Goal: Information Seeking & Learning: Learn about a topic

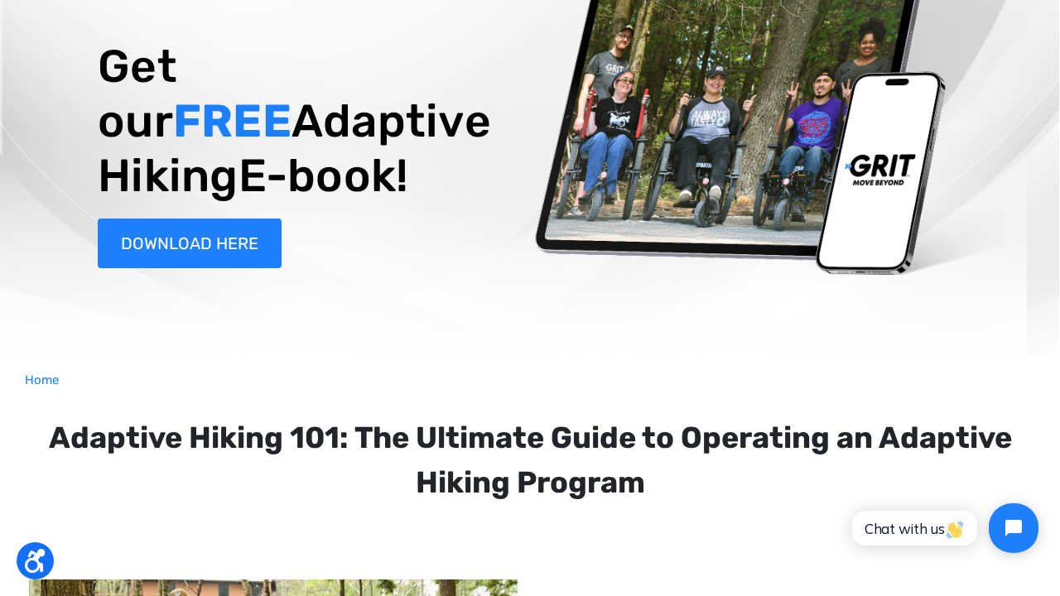
scroll to position [144, 0]
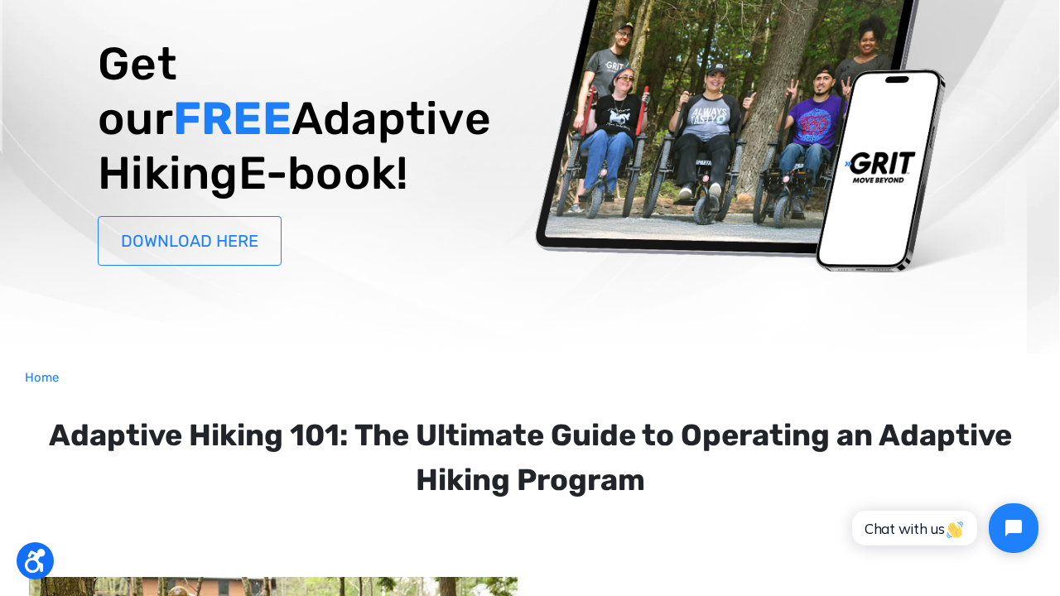
click at [176, 266] on link "DOWNLOAD HERE" at bounding box center [190, 241] width 184 height 50
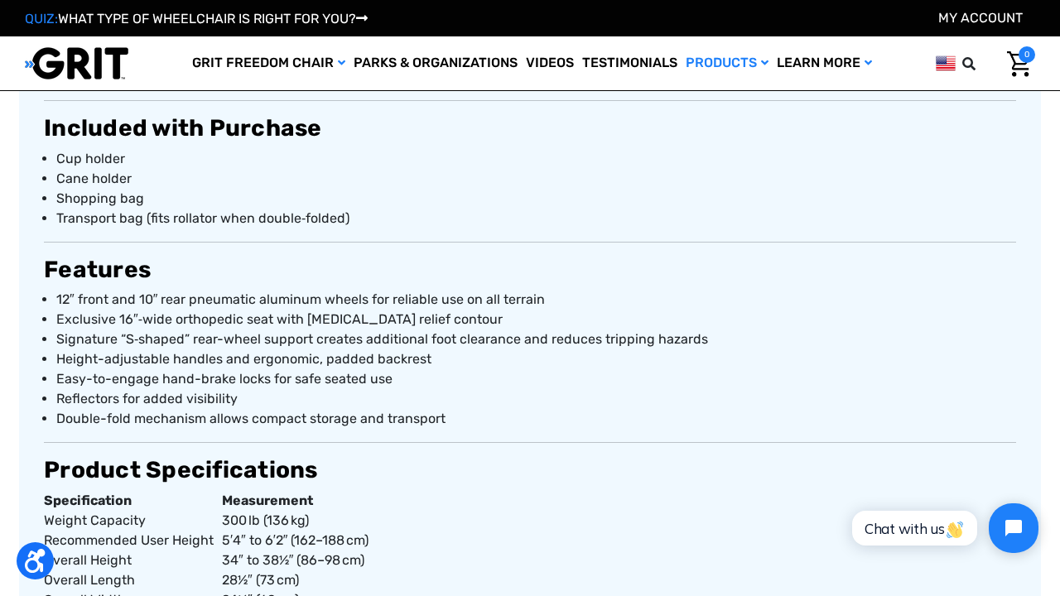
scroll to position [899, 0]
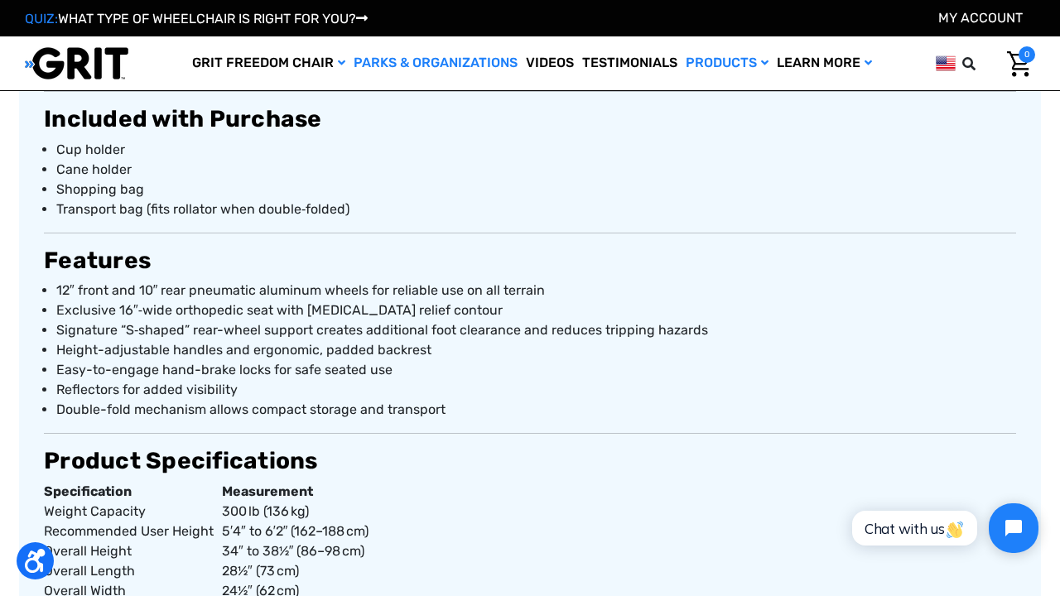
click at [424, 64] on link "Parks & Organizations" at bounding box center [436, 63] width 172 height 54
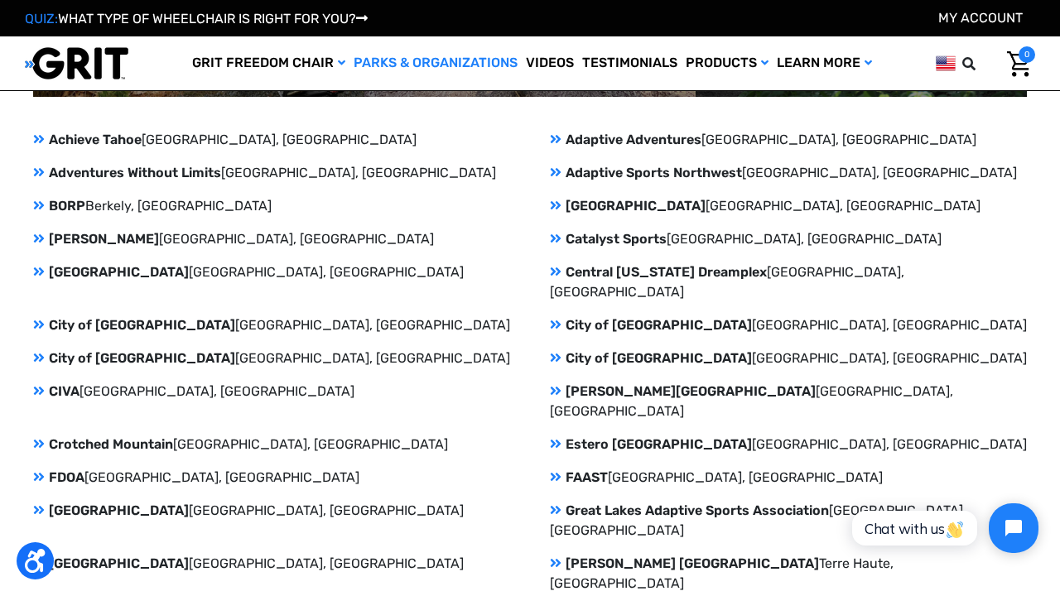
scroll to position [1168, 0]
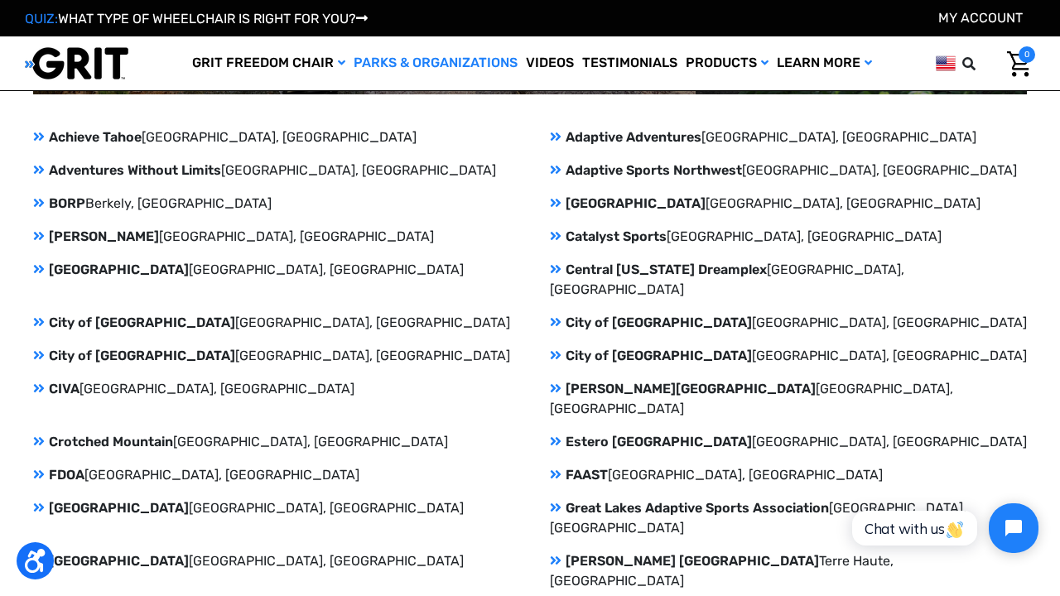
click at [644, 265] on p "Central Florida Dreamplex Clermont, FL" at bounding box center [788, 280] width 477 height 40
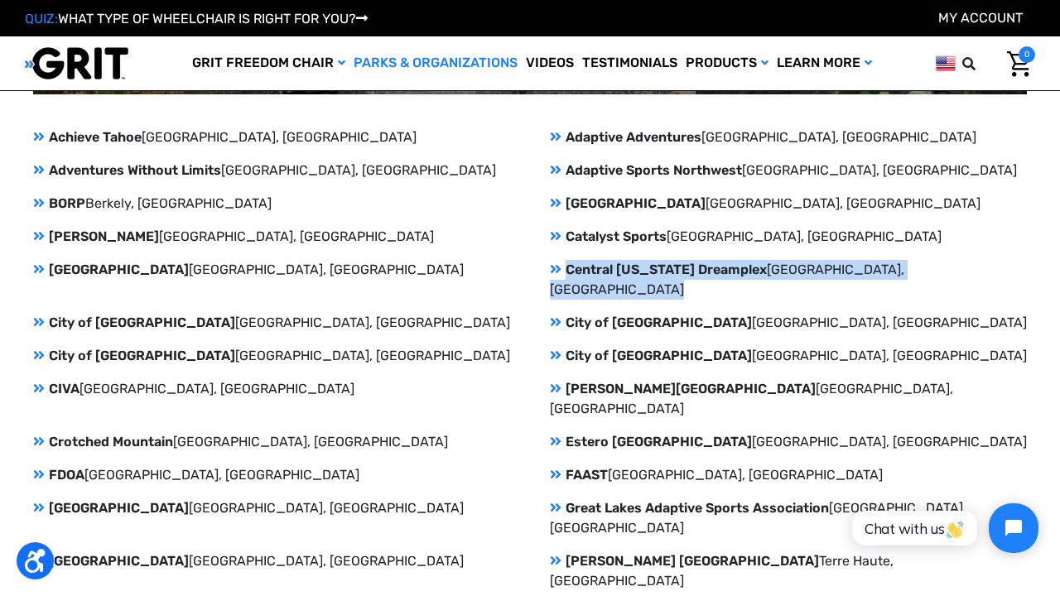
click at [644, 265] on p "Central Florida Dreamplex Clermont, FL" at bounding box center [788, 280] width 477 height 40
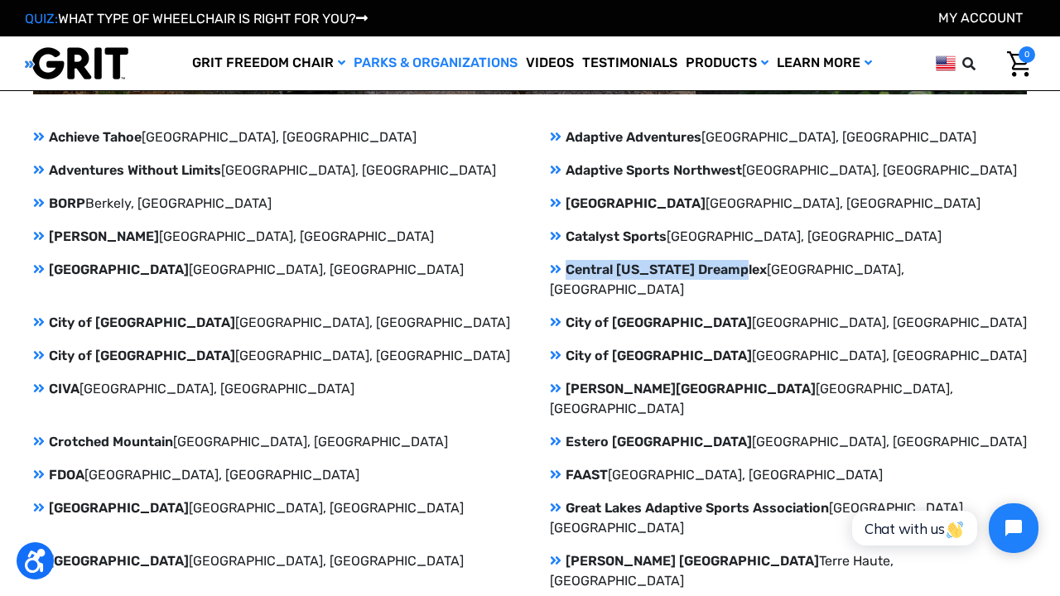
drag, startPoint x: 566, startPoint y: 268, endPoint x: 735, endPoint y: 272, distance: 169.0
click at [735, 272] on p "Central Florida Dreamplex Clermont, FL" at bounding box center [788, 280] width 477 height 40
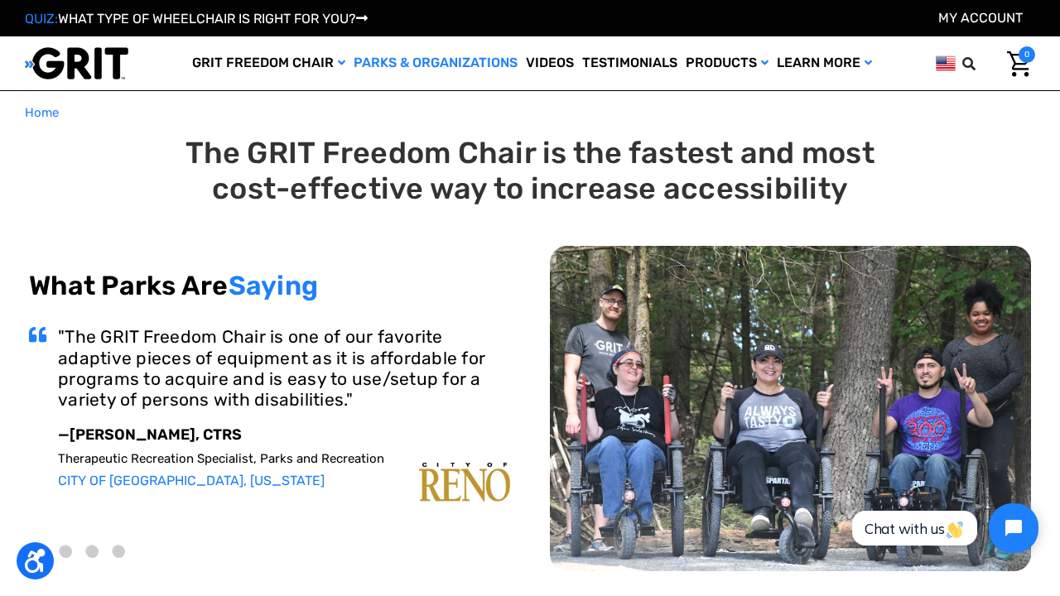
scroll to position [0, 0]
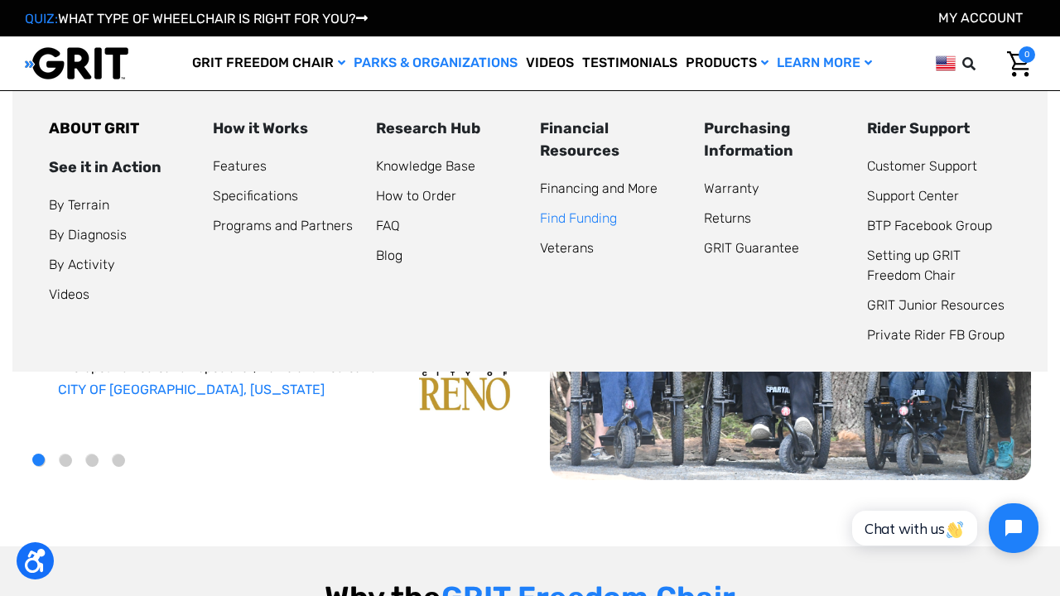
click at [578, 213] on link "Find Funding" at bounding box center [578, 218] width 77 height 16
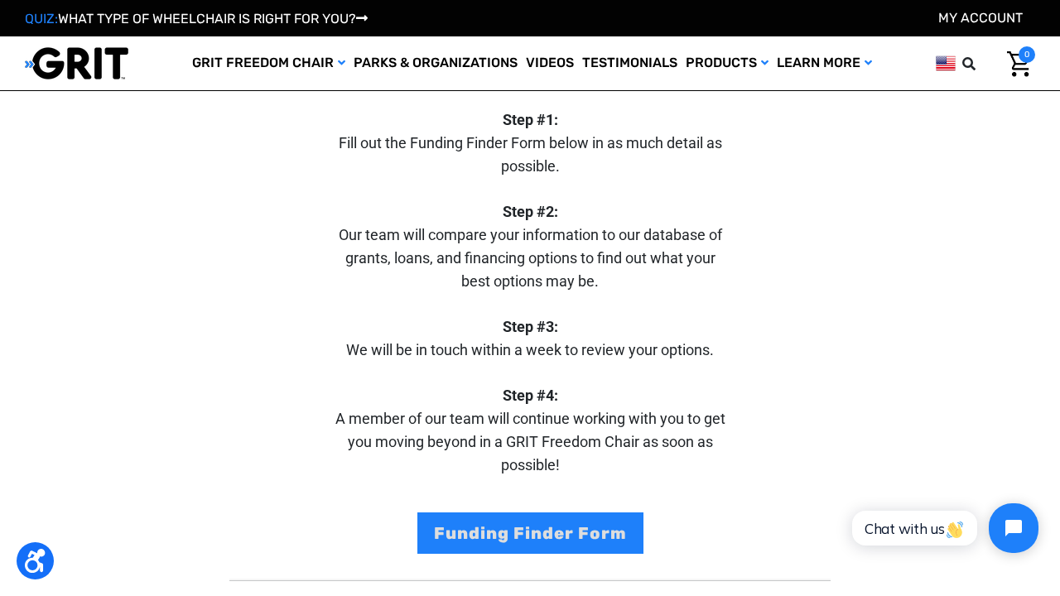
scroll to position [109, 0]
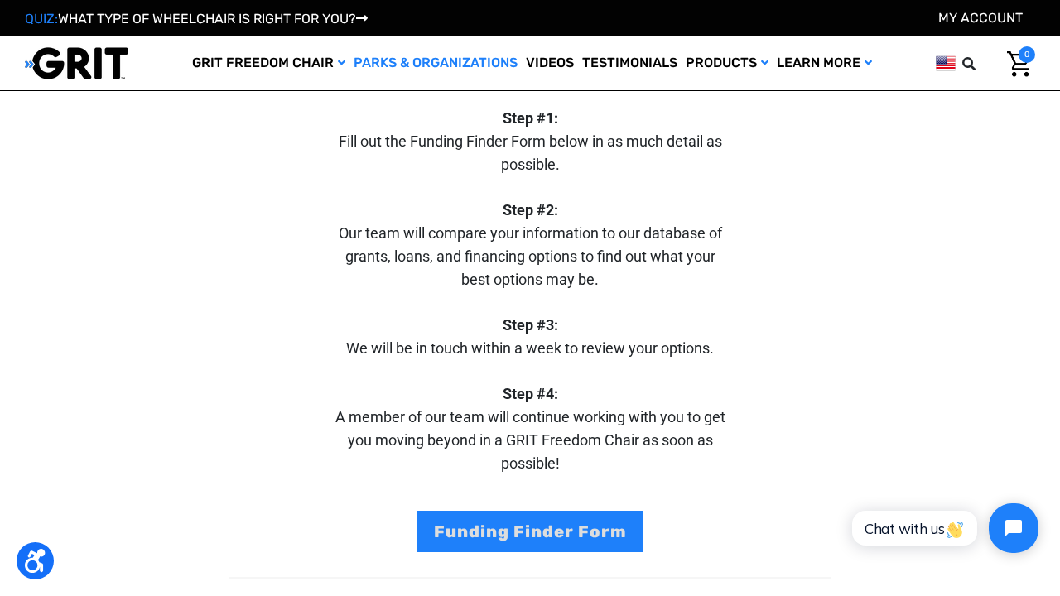
click at [437, 59] on link "Parks & Organizations" at bounding box center [436, 63] width 172 height 54
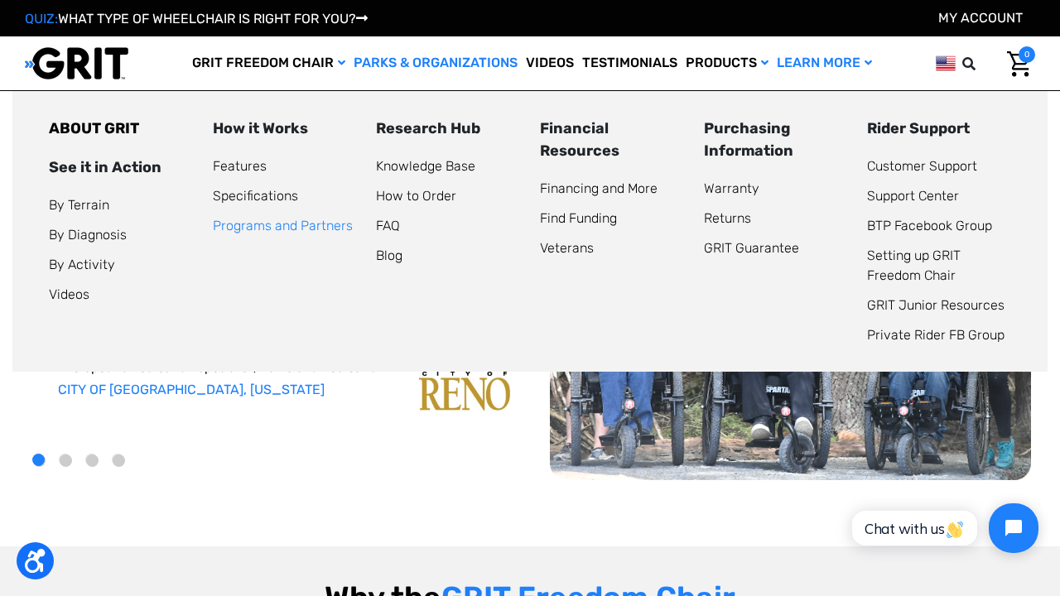
click at [239, 230] on link "Programs and Partners" at bounding box center [283, 226] width 140 height 16
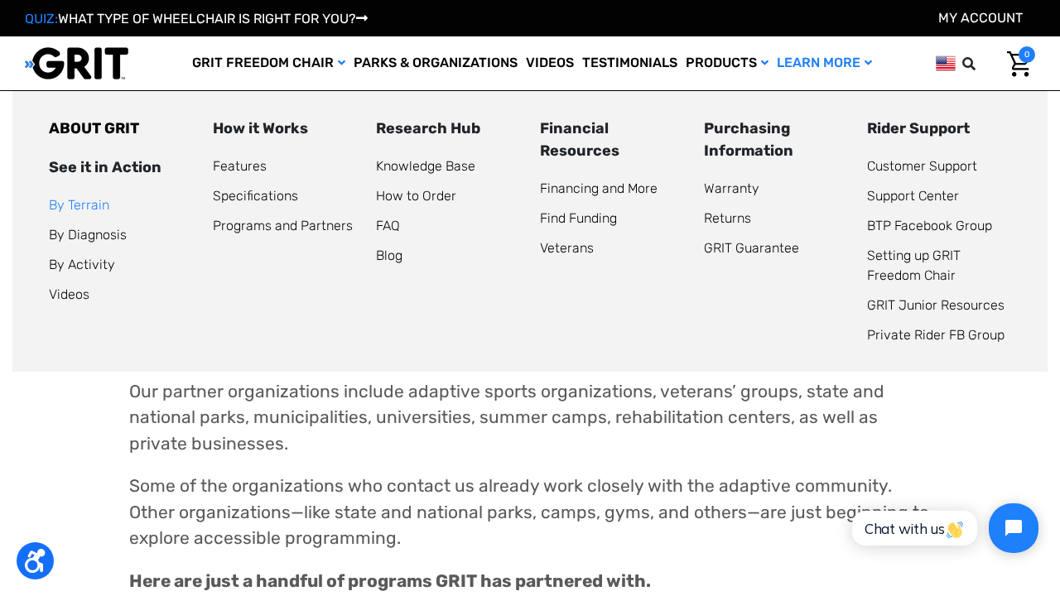
click at [76, 211] on link "By Terrain" at bounding box center [79, 205] width 60 height 16
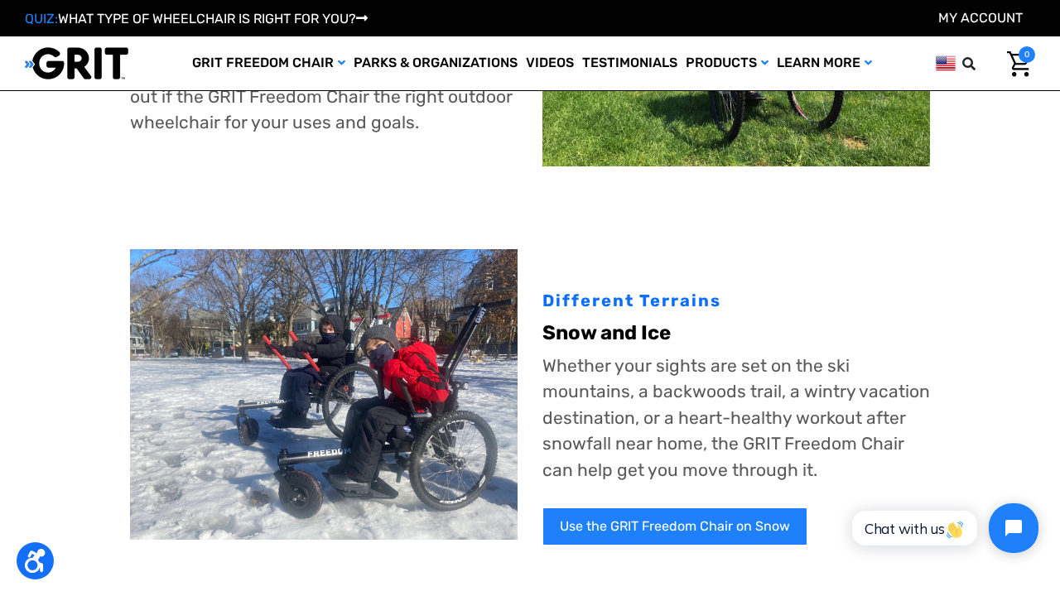
scroll to position [510, 0]
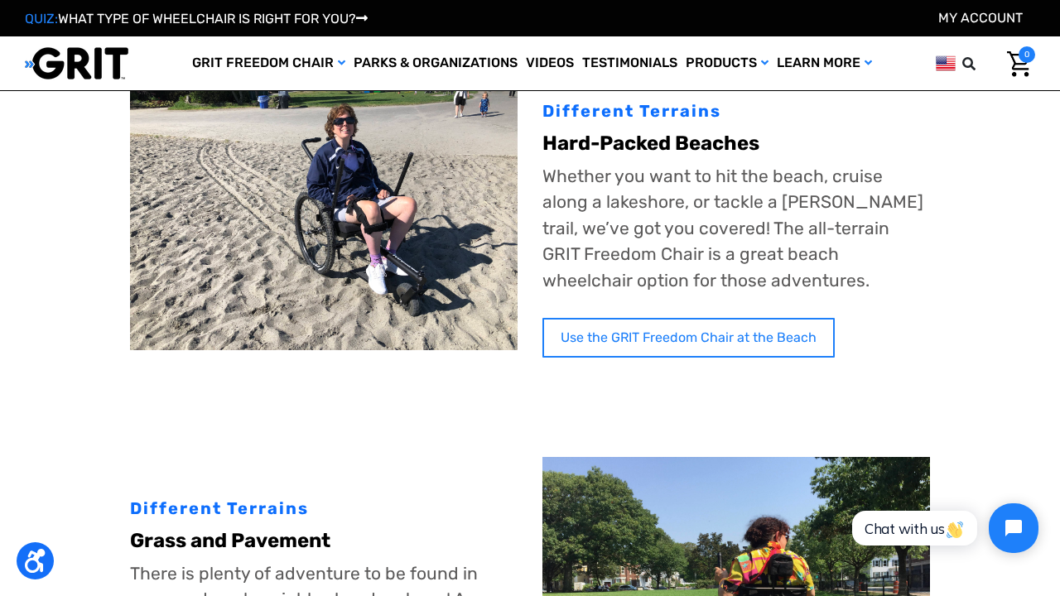
click at [741, 333] on link "Use the GRIT Freedom Chair at the Beach" at bounding box center [689, 338] width 292 height 40
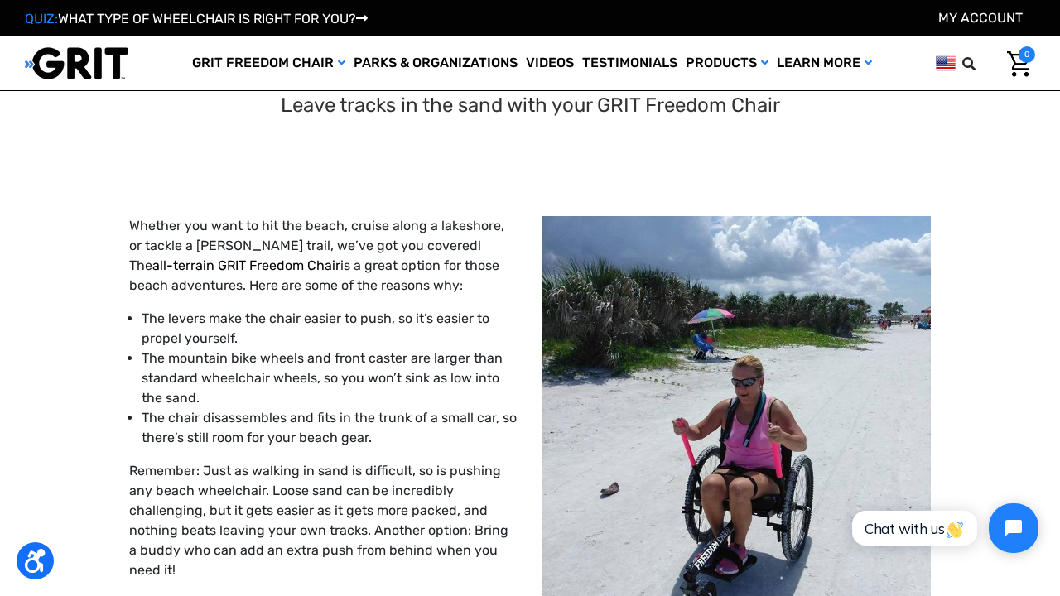
click at [340, 258] on link "all-terrain GRIT Freedom Chair" at bounding box center [246, 266] width 188 height 16
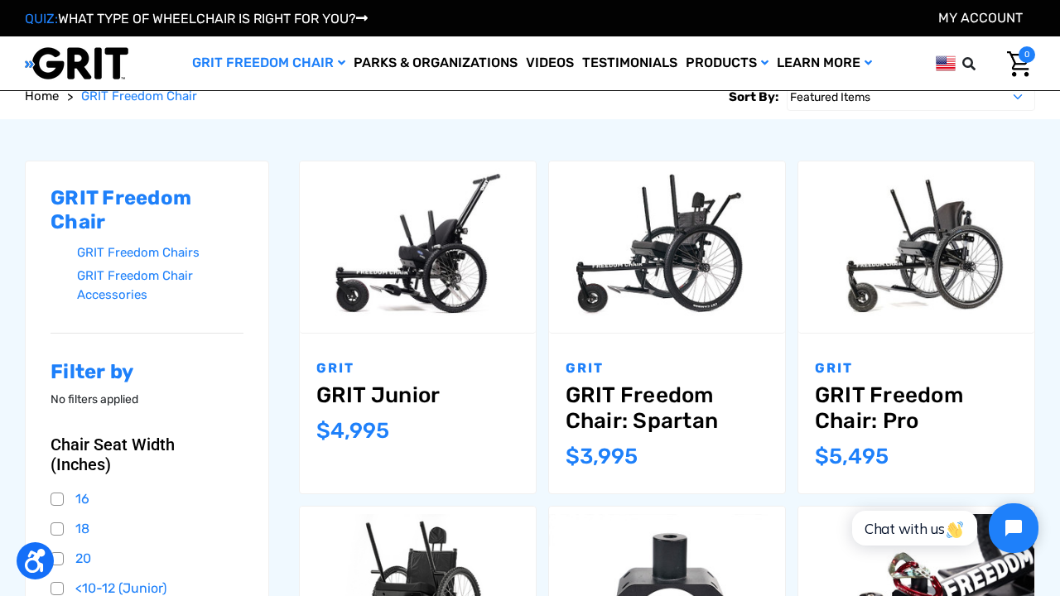
scroll to position [167, 0]
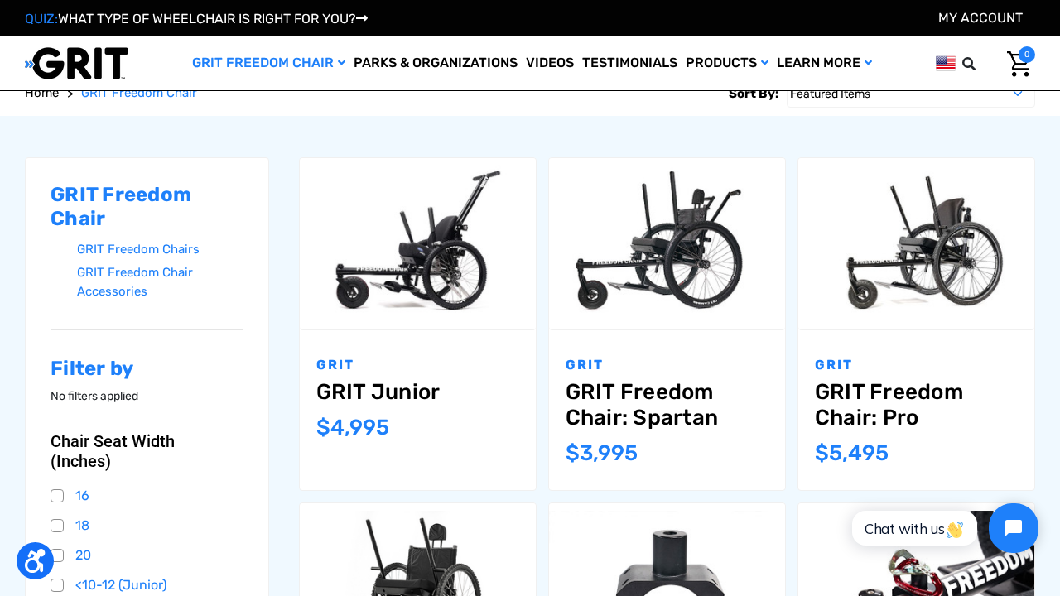
click at [413, 382] on link "GRIT Junior" at bounding box center [417, 392] width 203 height 26
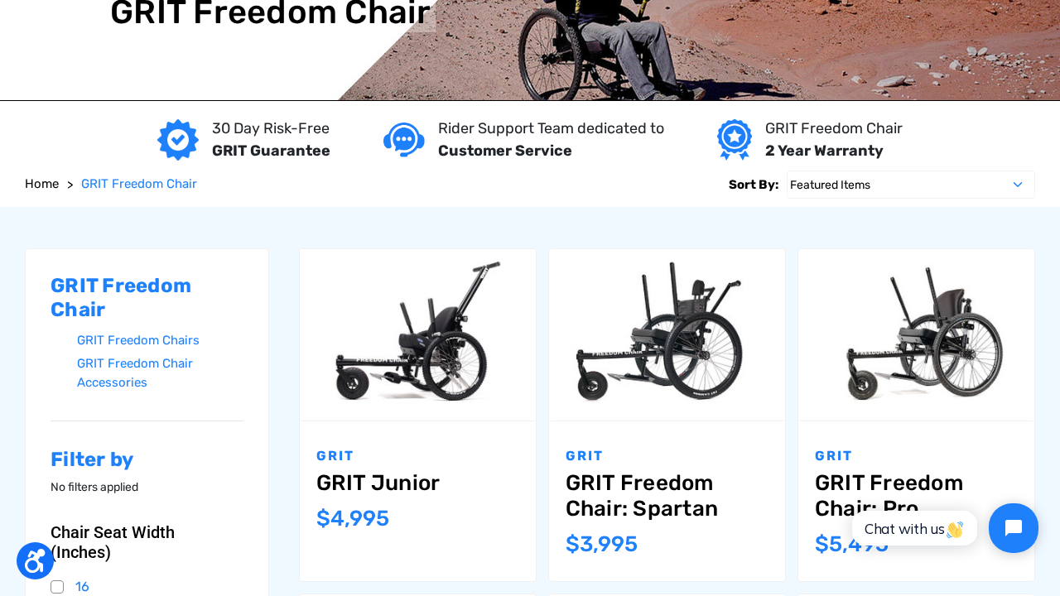
click at [678, 497] on link "GRIT Freedom Chair: Spartan" at bounding box center [667, 495] width 203 height 51
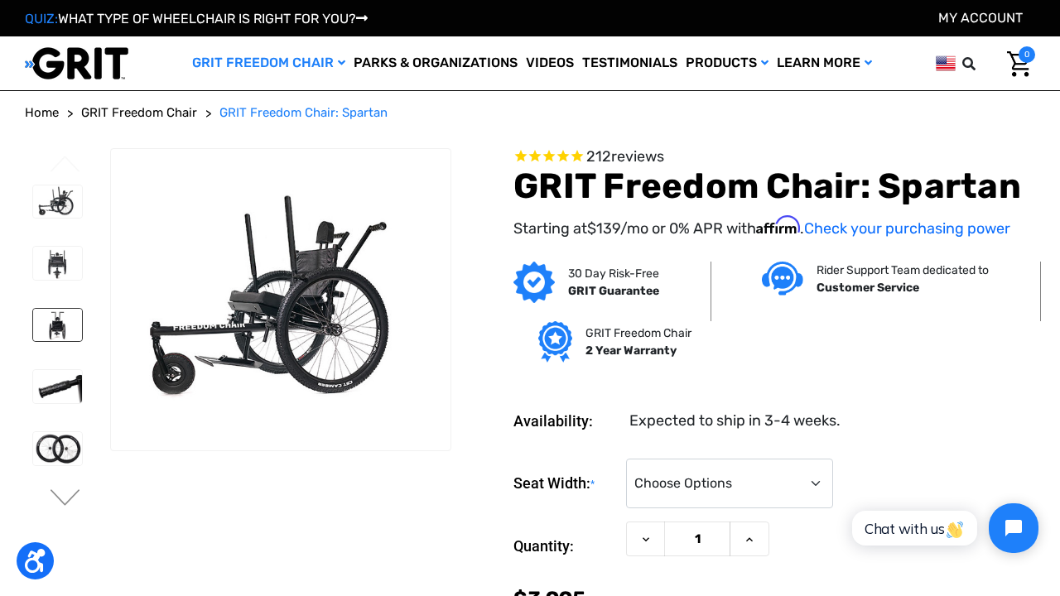
click at [43, 320] on img at bounding box center [57, 325] width 49 height 33
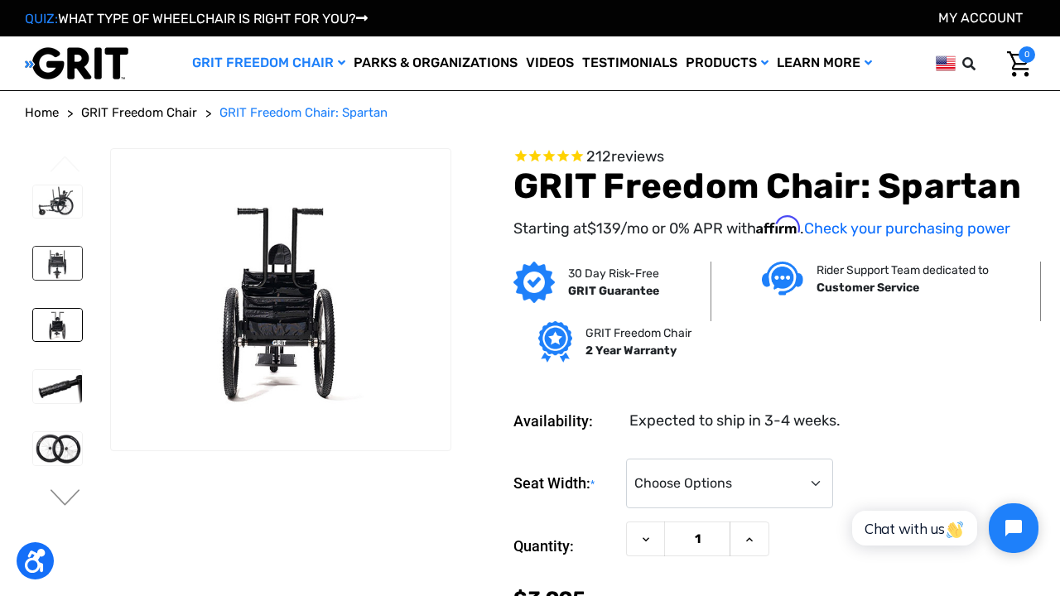
click at [51, 256] on img at bounding box center [57, 263] width 49 height 33
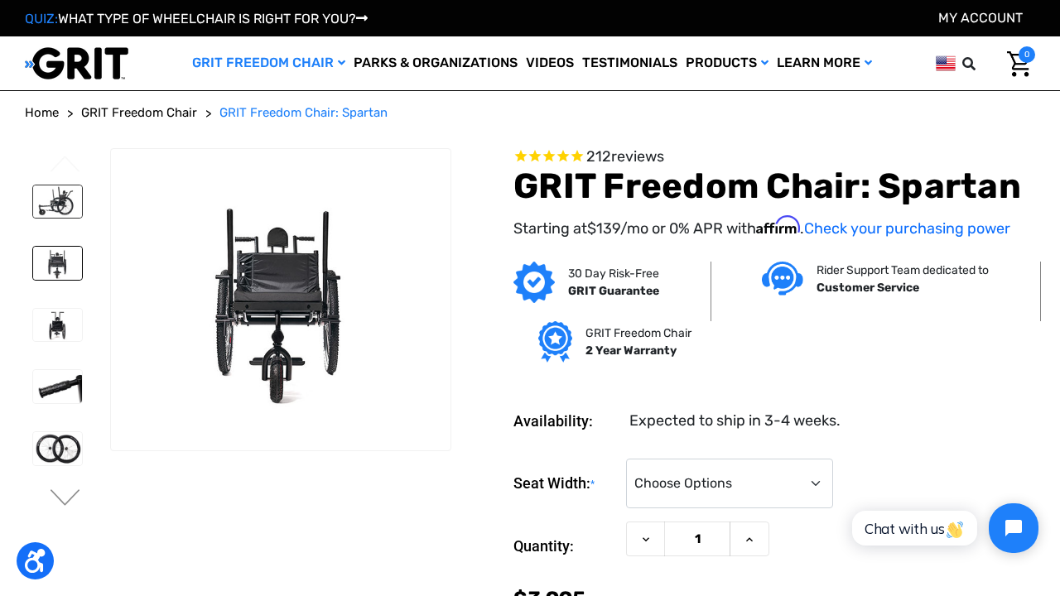
click at [55, 199] on img at bounding box center [57, 202] width 49 height 33
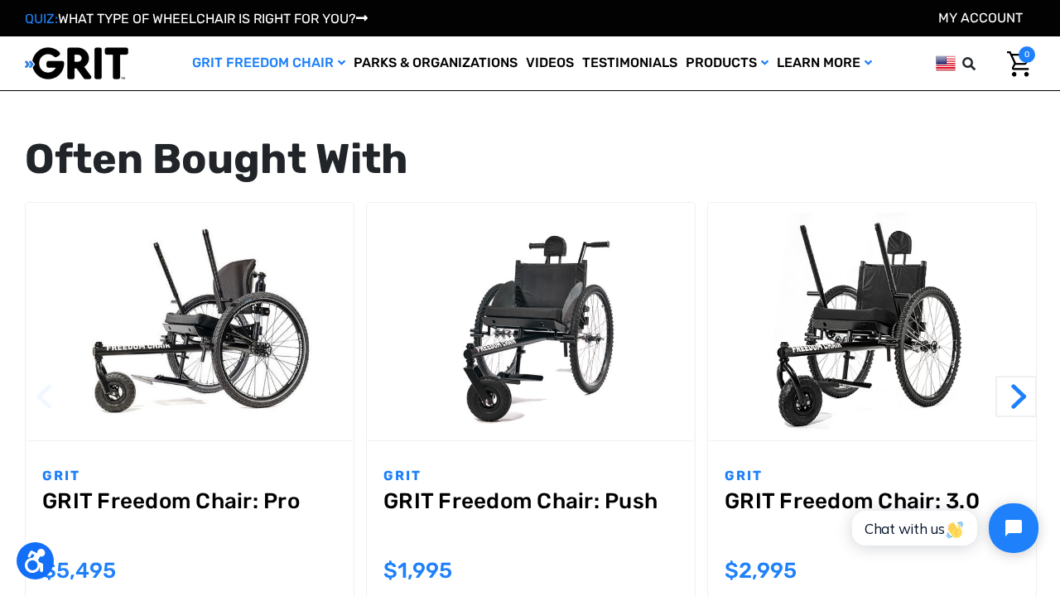
scroll to position [1787, 0]
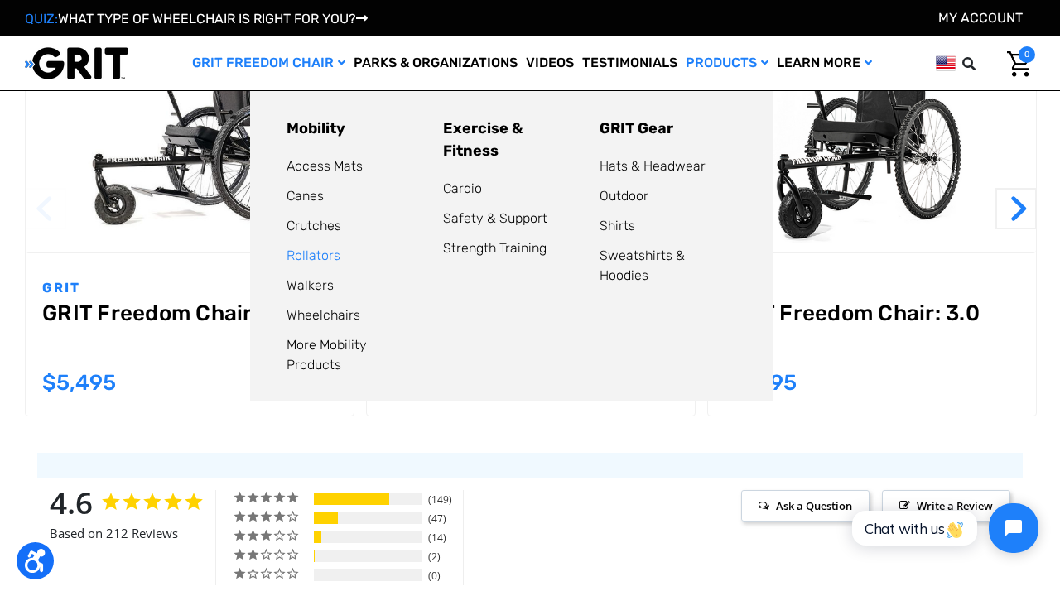
click at [317, 258] on link "Rollators" at bounding box center [314, 256] width 54 height 16
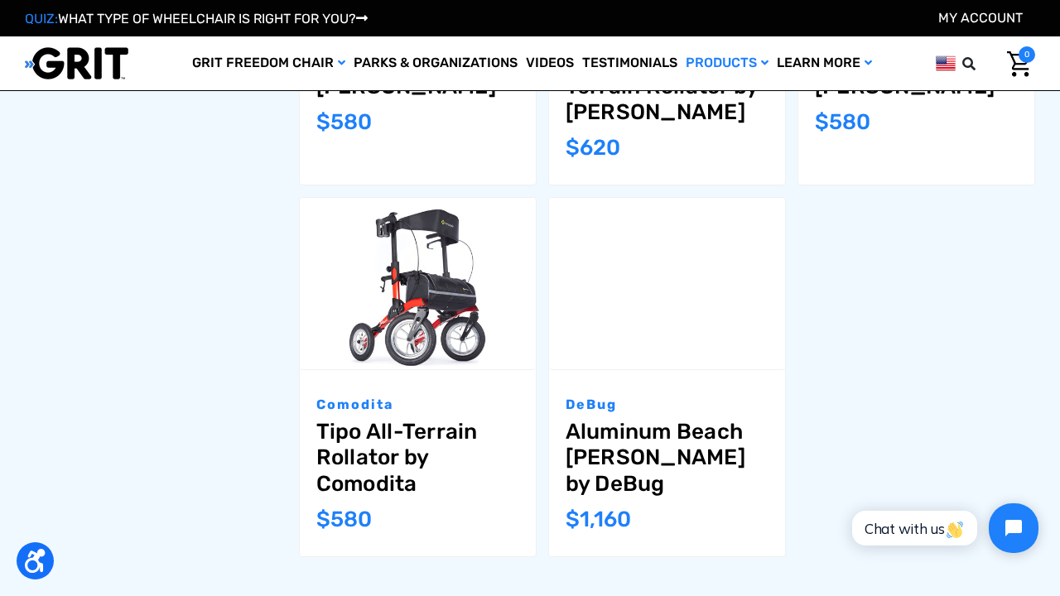
scroll to position [1327, 0]
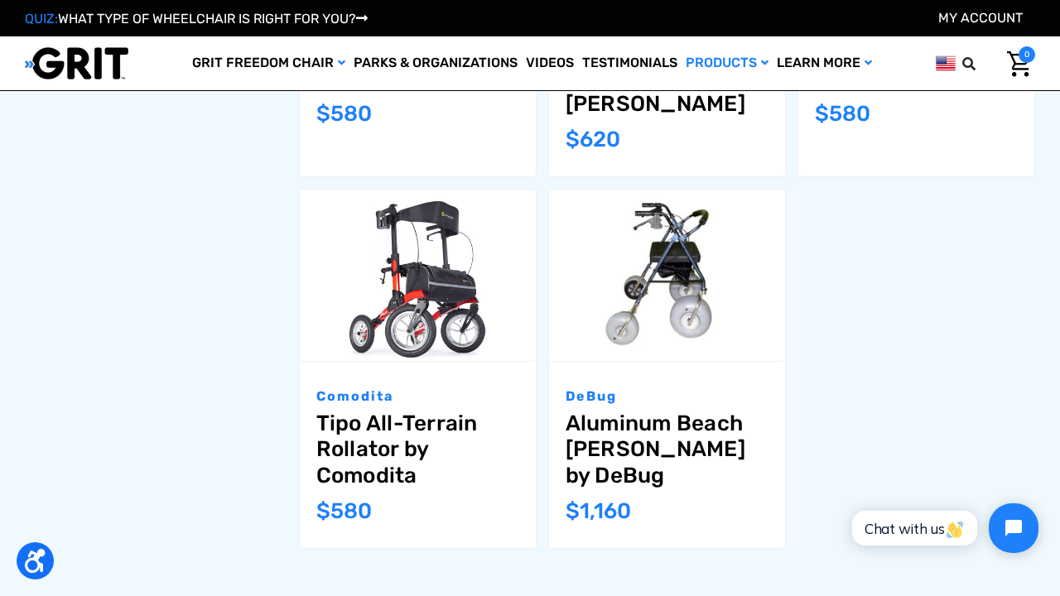
click at [608, 438] on link "Aluminum Beach [PERSON_NAME] by DeBug" at bounding box center [667, 450] width 203 height 78
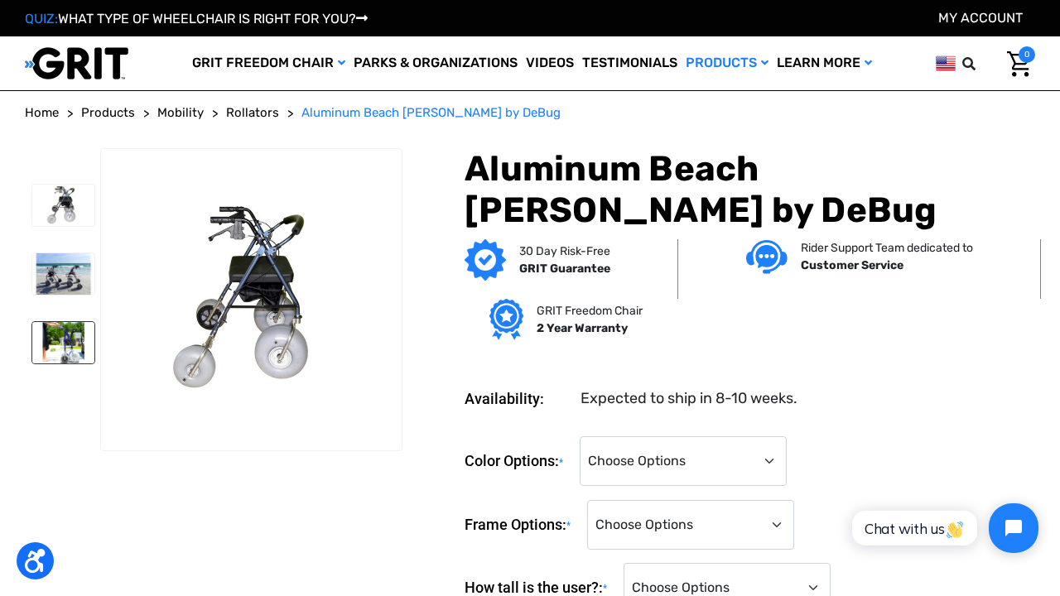
click at [64, 357] on img at bounding box center [63, 342] width 62 height 41
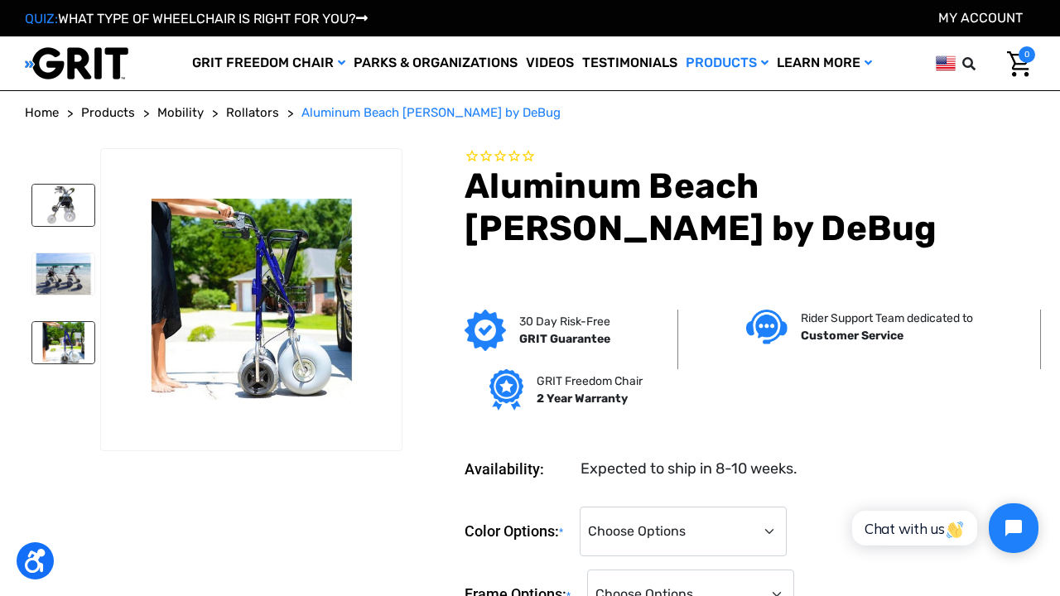
click at [89, 187] on img at bounding box center [63, 205] width 62 height 41
